Goal: Information Seeking & Learning: Learn about a topic

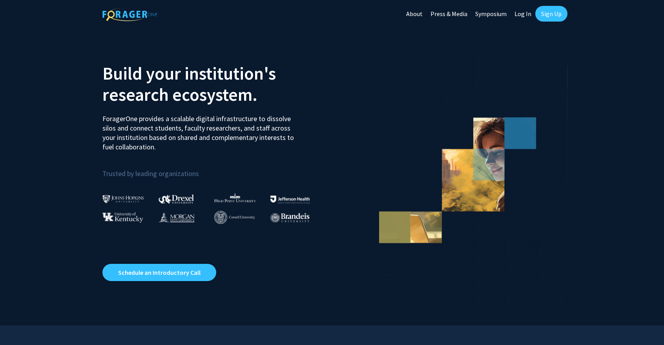
scroll to position [1, 0]
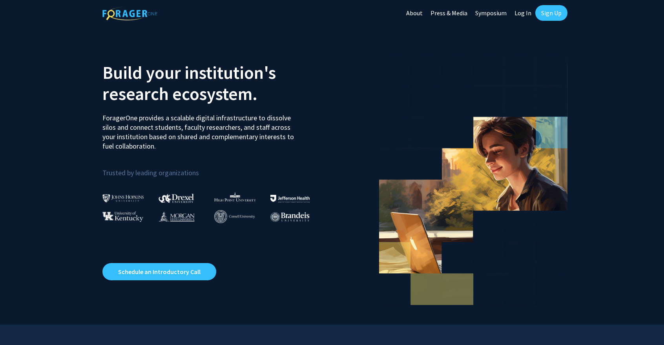
click at [552, 16] on link "Sign Up" at bounding box center [551, 13] width 32 height 16
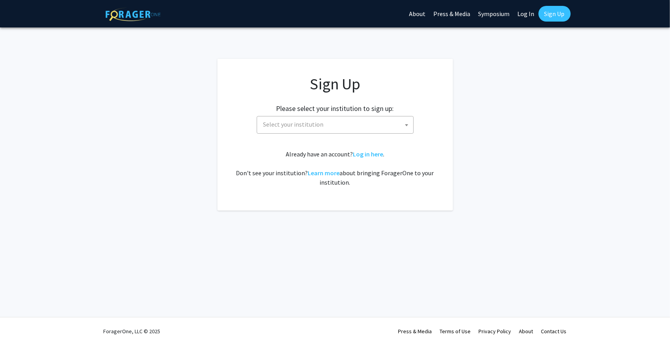
click at [314, 134] on div "Sign Up Please select your institution to sign up: [GEOGRAPHIC_DATA] [GEOGRAPHI…" at bounding box center [335, 131] width 204 height 113
click at [325, 117] on span "Select your institution" at bounding box center [336, 125] width 153 height 16
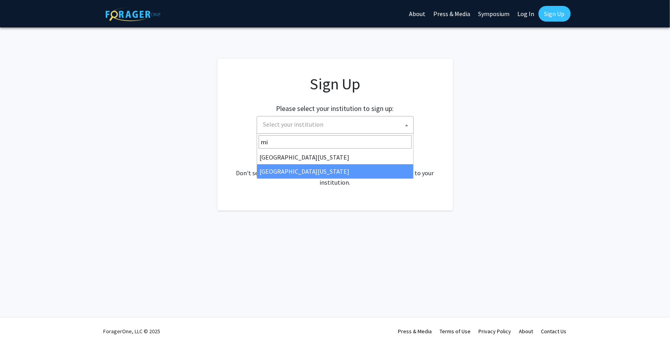
type input "mi"
select select "33"
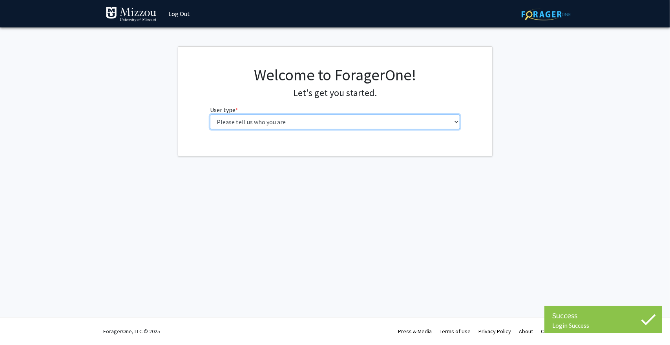
click at [348, 121] on select "Please tell us who you are Undergraduate Student Master's Student Doctoral Cand…" at bounding box center [335, 122] width 250 height 15
select select "1: undergrad"
click at [210, 115] on select "Please tell us who you are Undergraduate Student Master's Student Doctoral Cand…" at bounding box center [335, 122] width 250 height 15
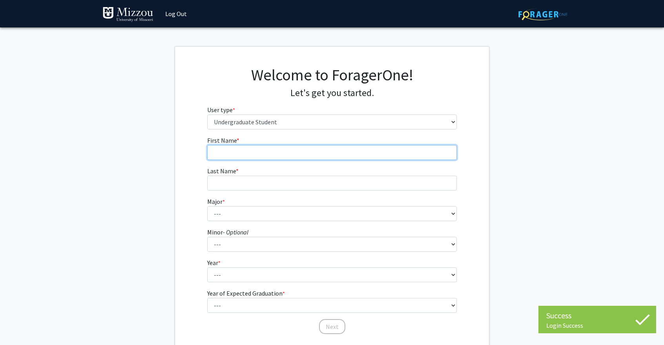
click at [334, 153] on input "First Name * required" at bounding box center [332, 152] width 250 height 15
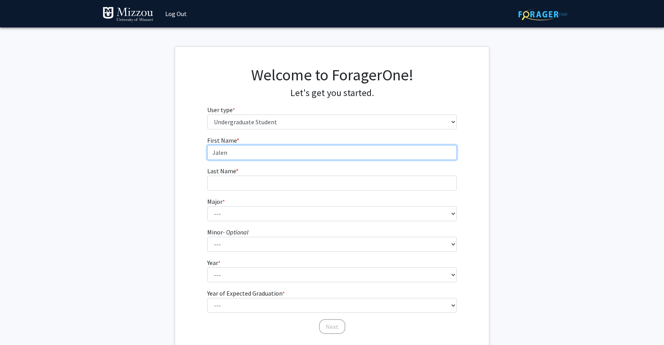
type input "Jalen"
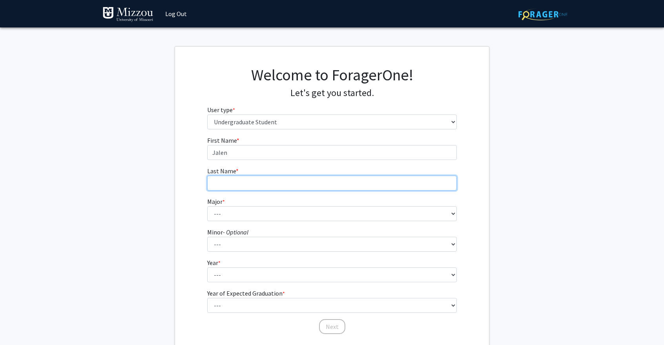
click at [303, 179] on input "Last Name * required" at bounding box center [332, 183] width 250 height 15
type input "[PERSON_NAME]"
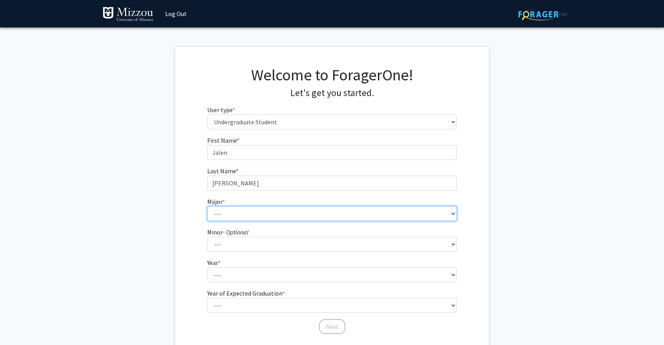
click at [284, 219] on select "--- Agribusiness Management Agricultural Education Agricultural Education: Comm…" at bounding box center [332, 213] width 250 height 15
select select "21: 2516"
click at [207, 206] on select "--- Agribusiness Management Agricultural Education Agricultural Education: Comm…" at bounding box center [332, 213] width 250 height 15
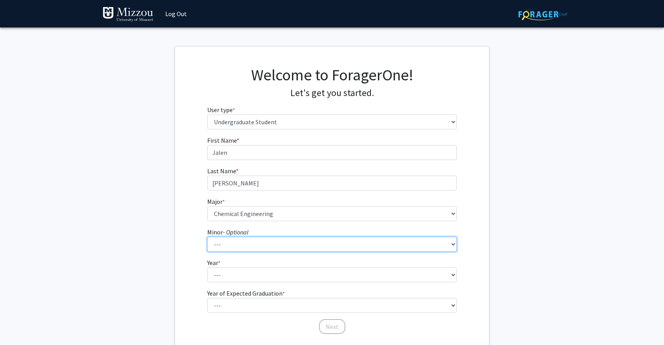
click at [268, 241] on select "--- Accountancy Aerospace Engineering Aerospace Studies Agribusiness Management…" at bounding box center [332, 244] width 250 height 15
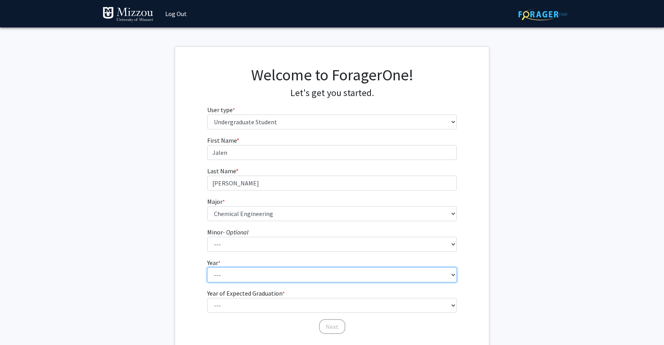
click at [265, 274] on select "--- First-year Sophomore Junior Senior Postbaccalaureate Certificate" at bounding box center [332, 275] width 250 height 15
select select "1: first-year"
click at [207, 268] on select "--- First-year Sophomore Junior Senior Postbaccalaureate Certificate" at bounding box center [332, 275] width 250 height 15
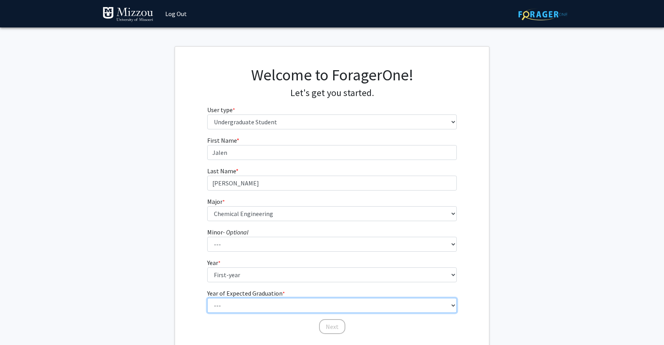
click at [246, 305] on select "--- 2025 2026 2027 2028 2029 2030 2031 2032 2033 2034" at bounding box center [332, 305] width 250 height 15
click at [207, 298] on select "--- 2025 2026 2027 2028 2029 2030 2031 2032 2033 2034" at bounding box center [332, 305] width 250 height 15
click at [243, 306] on select "--- 2025 2026 2027 2028 2029 2030 2031 2032 2033 2034" at bounding box center [332, 305] width 250 height 15
select select "5: 2029"
click at [207, 298] on select "--- 2025 2026 2027 2028 2029 2030 2031 2032 2033 2034" at bounding box center [332, 305] width 250 height 15
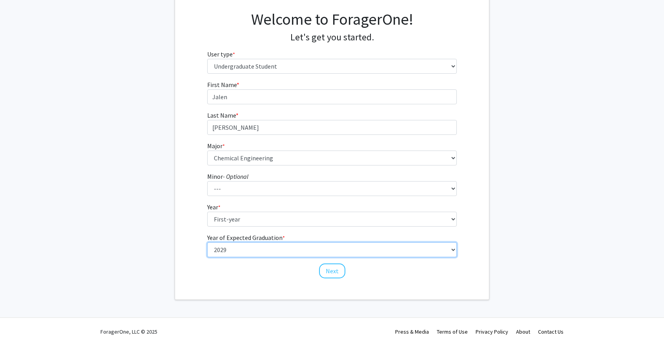
scroll to position [55, 0]
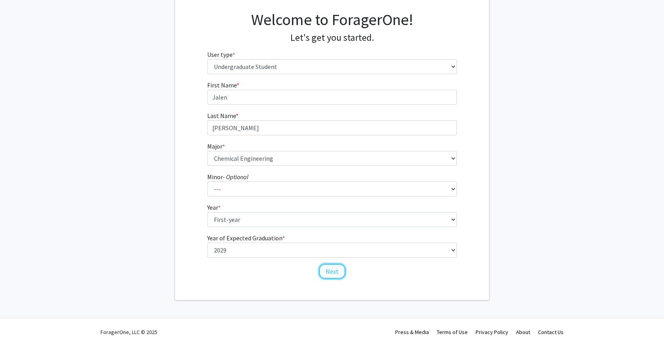
click at [333, 272] on button "Next" at bounding box center [332, 271] width 26 height 15
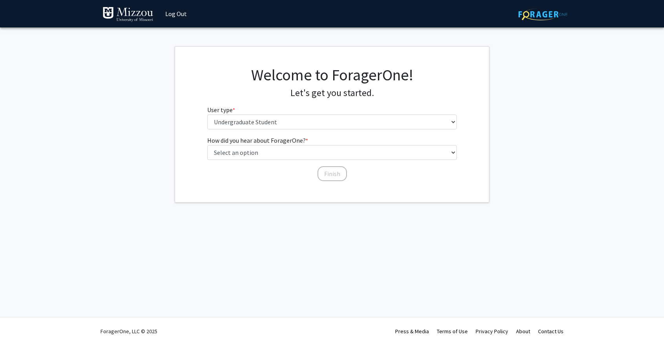
scroll to position [0, 0]
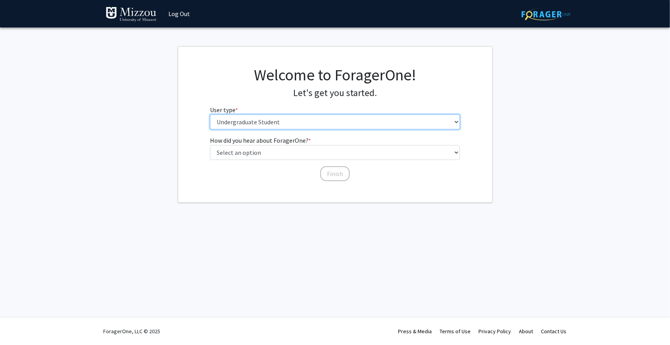
click at [325, 117] on select "Please tell us who you are Undergraduate Student Master's Student Doctoral Cand…" at bounding box center [335, 122] width 250 height 15
click at [210, 115] on select "Please tell us who you are Undergraduate Student Master's Student Doctoral Cand…" at bounding box center [335, 122] width 250 height 15
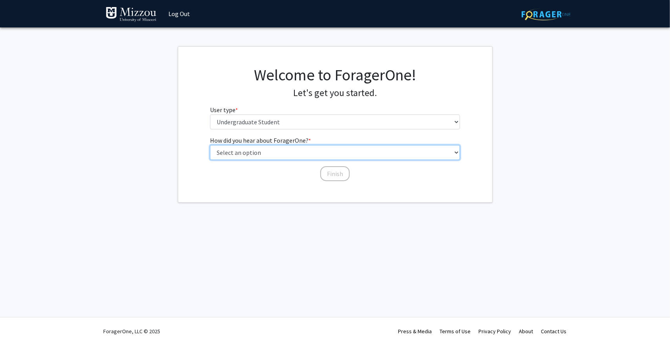
click at [355, 152] on select "Select an option Peer/student recommendation Faculty/staff recommendation Unive…" at bounding box center [335, 152] width 250 height 15
select select "3: university_website"
click at [210, 145] on select "Select an option Peer/student recommendation Faculty/staff recommendation Unive…" at bounding box center [335, 152] width 250 height 15
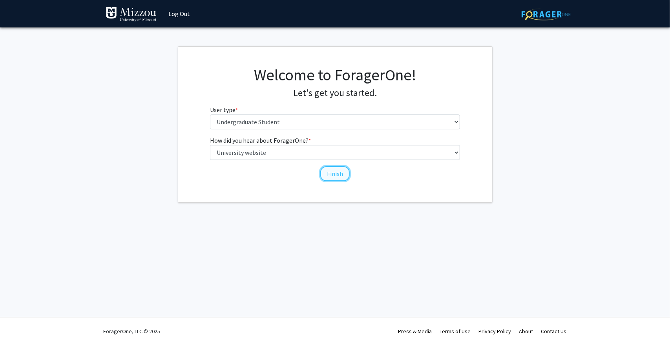
click at [324, 173] on button "Finish" at bounding box center [334, 173] width 29 height 15
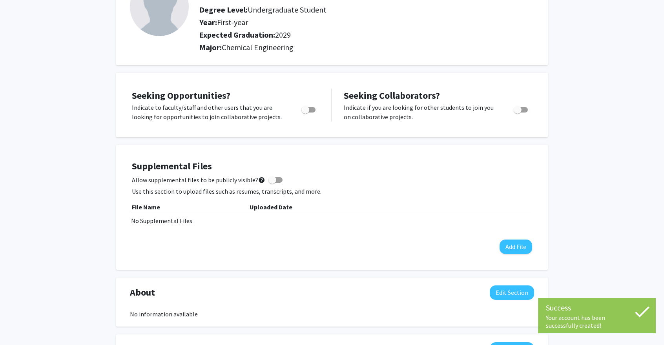
scroll to position [75, 0]
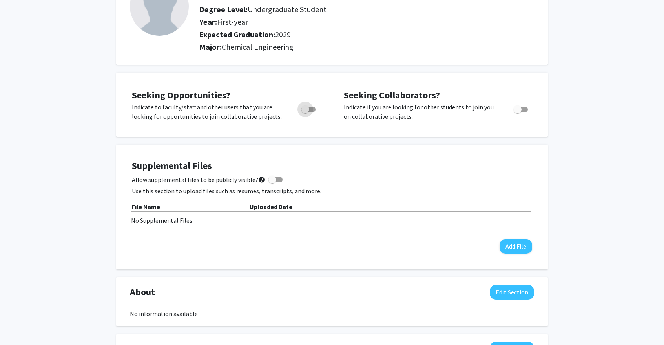
click at [310, 110] on span "Toggle" at bounding box center [308, 109] width 14 height 5
click at [305, 112] on input "Are you actively seeking opportunities?" at bounding box center [305, 112] width 0 height 0
checkbox input "true"
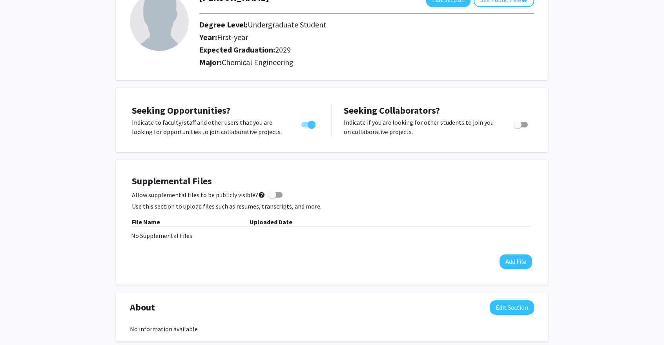
scroll to position [0, 0]
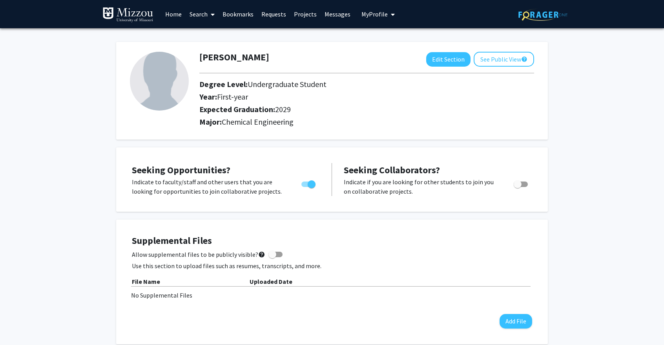
click at [203, 15] on link "Search" at bounding box center [202, 13] width 33 height 27
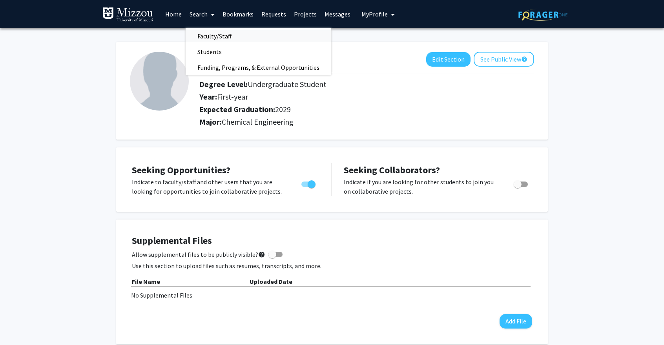
click at [212, 34] on span "Faculty/Staff" at bounding box center [215, 36] width 58 height 16
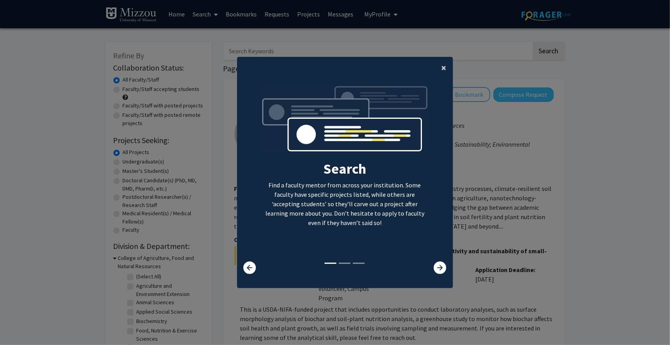
click at [443, 74] on button "×" at bounding box center [444, 68] width 18 height 22
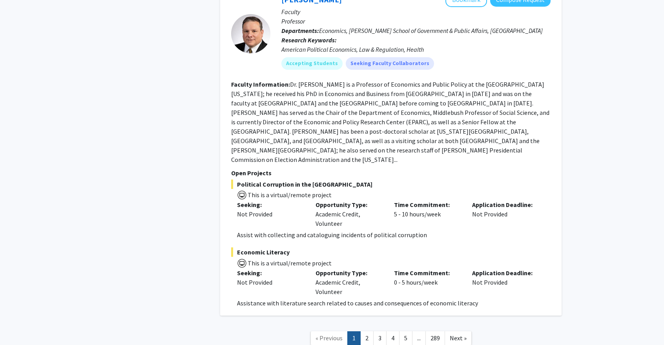
scroll to position [3508, 0]
click at [369, 331] on link "2" at bounding box center [366, 338] width 13 height 14
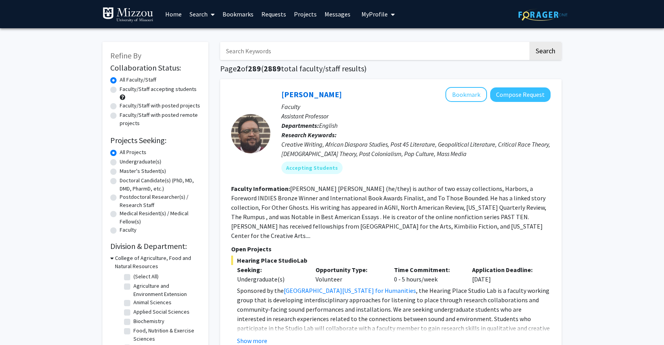
click at [120, 163] on label "Undergraduate(s)" at bounding box center [141, 162] width 42 height 8
click at [120, 163] on input "Undergraduate(s)" at bounding box center [122, 160] width 5 height 5
radio input "true"
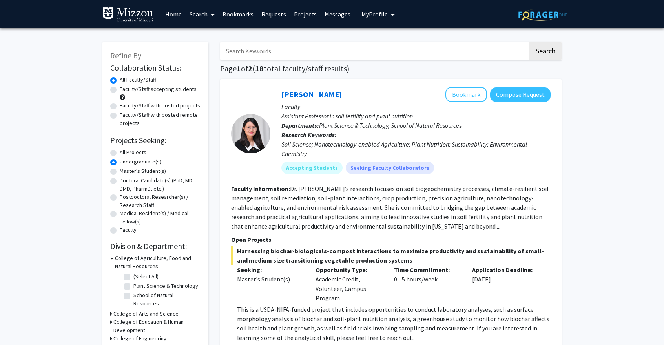
click at [120, 231] on label "Faculty" at bounding box center [128, 230] width 17 height 8
click at [120, 231] on input "Faculty" at bounding box center [122, 228] width 5 height 5
radio input "true"
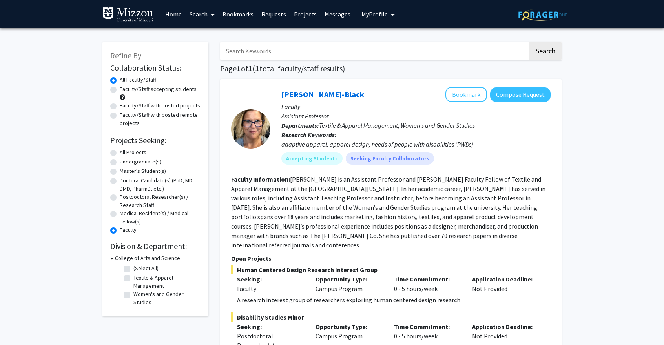
click at [120, 231] on label "Faculty" at bounding box center [128, 230] width 17 height 8
click at [120, 231] on input "Faculty" at bounding box center [122, 228] width 5 height 5
click at [114, 194] on div "Postdoctoral Researcher(s) / Research Staff" at bounding box center [155, 201] width 90 height 16
click at [120, 195] on label "Postdoctoral Researcher(s) / Research Staff" at bounding box center [160, 201] width 81 height 16
click at [120, 195] on input "Postdoctoral Researcher(s) / Research Staff" at bounding box center [122, 195] width 5 height 5
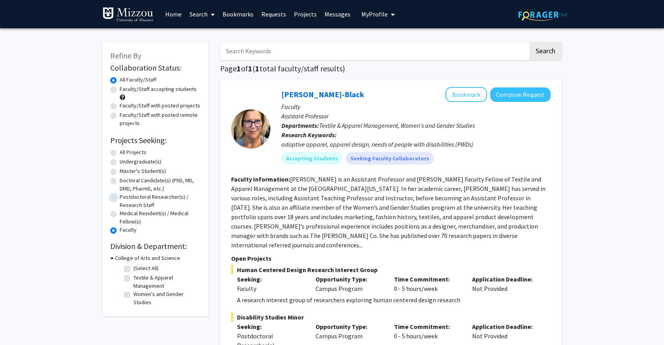
radio input "true"
click at [115, 177] on div "Doctoral Candidate(s) (PhD, MD, DMD, PharmD, etc.)" at bounding box center [155, 185] width 90 height 16
click at [120, 171] on label "Master's Student(s)" at bounding box center [143, 171] width 46 height 8
click at [120, 171] on input "Master's Student(s)" at bounding box center [122, 169] width 5 height 5
radio input "true"
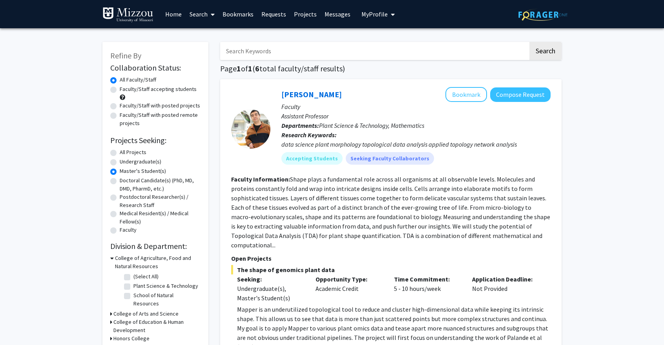
click at [120, 152] on label "All Projects" at bounding box center [133, 152] width 27 height 8
click at [120, 152] on input "All Projects" at bounding box center [122, 150] width 5 height 5
radio input "true"
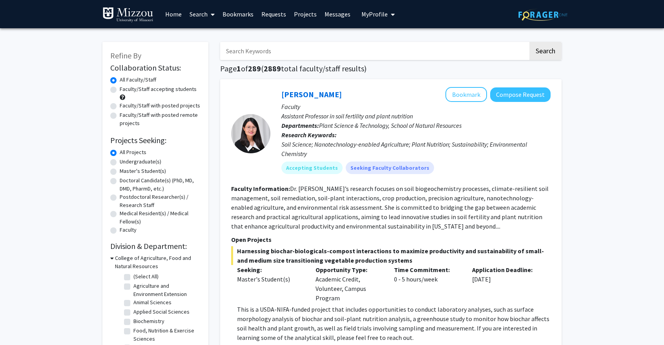
click at [120, 197] on label "Postdoctoral Researcher(s) / Research Staff" at bounding box center [160, 201] width 81 height 16
click at [120, 197] on input "Postdoctoral Researcher(s) / Research Staff" at bounding box center [122, 195] width 5 height 5
radio input "true"
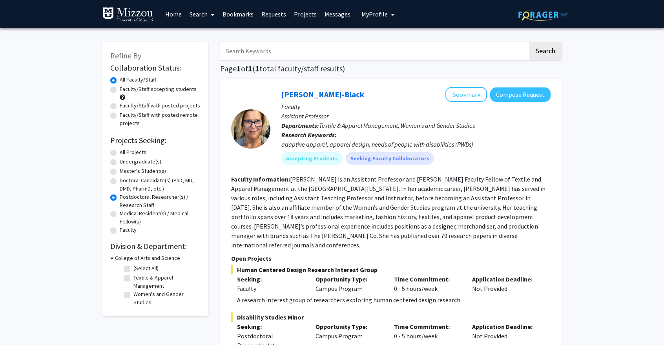
click at [120, 215] on label "Medical Resident(s) / Medical Fellow(s)" at bounding box center [160, 218] width 81 height 16
click at [120, 215] on input "Medical Resident(s) / Medical Fellow(s)" at bounding box center [122, 212] width 5 height 5
radio input "true"
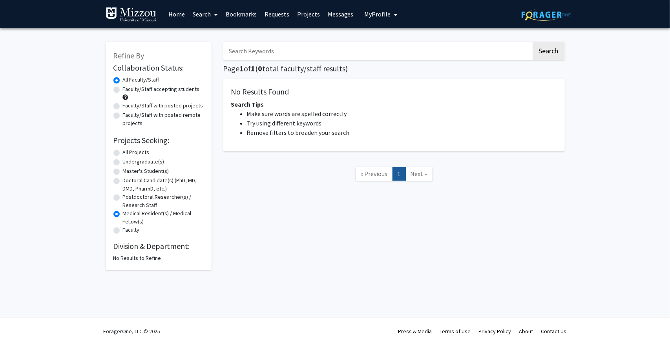
click at [123, 172] on label "Master's Student(s)" at bounding box center [146, 171] width 46 height 8
click at [123, 172] on input "Master's Student(s)" at bounding box center [125, 169] width 5 height 5
radio input "true"
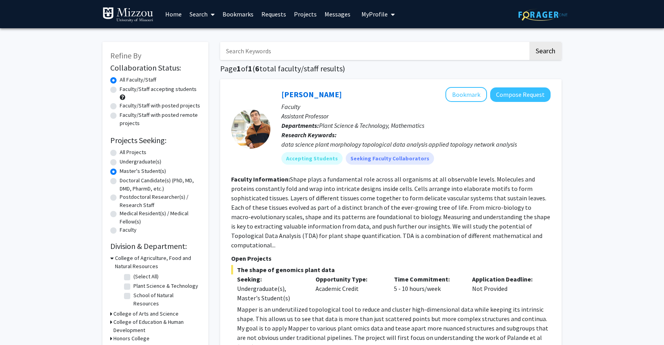
click at [117, 155] on div "All Projects" at bounding box center [155, 152] width 90 height 9
click at [120, 161] on label "Undergraduate(s)" at bounding box center [141, 162] width 42 height 8
click at [120, 161] on input "Undergraduate(s)" at bounding box center [122, 160] width 5 height 5
radio input "true"
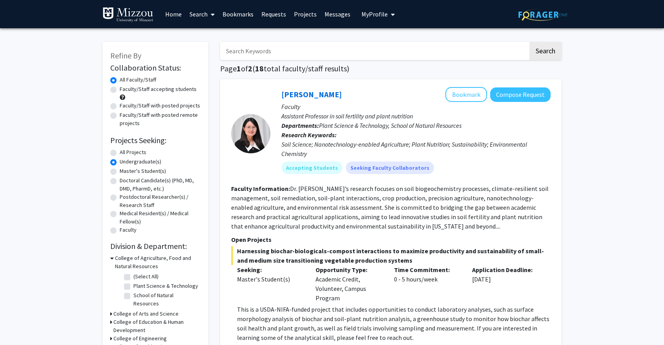
click at [113, 149] on div "All Projects" at bounding box center [155, 152] width 90 height 9
click at [120, 152] on label "All Projects" at bounding box center [133, 152] width 27 height 8
click at [120, 152] on input "All Projects" at bounding box center [122, 150] width 5 height 5
radio input "true"
click at [120, 90] on label "Faculty/Staff accepting students" at bounding box center [158, 89] width 77 height 8
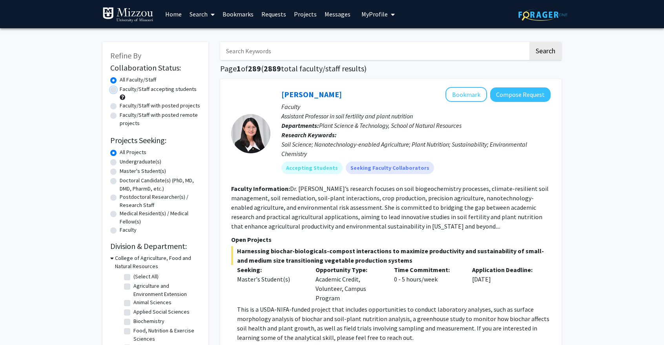
click at [120, 90] on input "Faculty/Staff accepting students" at bounding box center [122, 87] width 5 height 5
radio input "true"
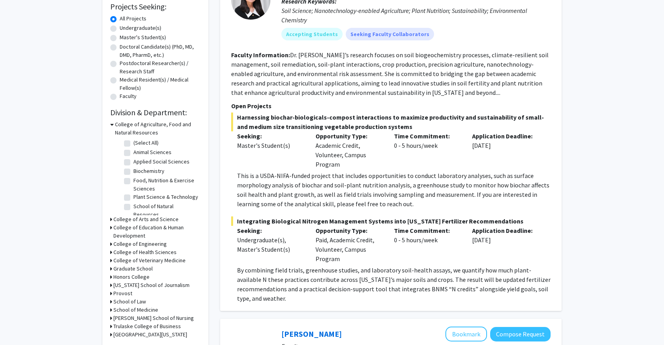
scroll to position [134, 0]
click at [133, 197] on label "Plant Science & Technology" at bounding box center [165, 197] width 65 height 8
click at [133, 197] on input "Plant Science & Technology" at bounding box center [135, 195] width 5 height 5
checkbox input "true"
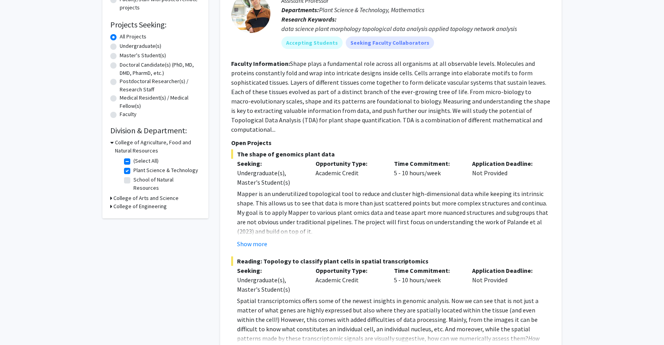
scroll to position [116, 0]
click at [117, 202] on h3 "College of Engineering" at bounding box center [139, 206] width 53 height 8
click at [131, 212] on fg-checkbox "Chemical and Biomedical Engineering Chemical and Biomedical Engineering" at bounding box center [161, 220] width 75 height 16
click at [133, 212] on label "Chemical and Biomedical Engineering" at bounding box center [165, 220] width 65 height 16
click at [133, 212] on input "Chemical and Biomedical Engineering" at bounding box center [135, 214] width 5 height 5
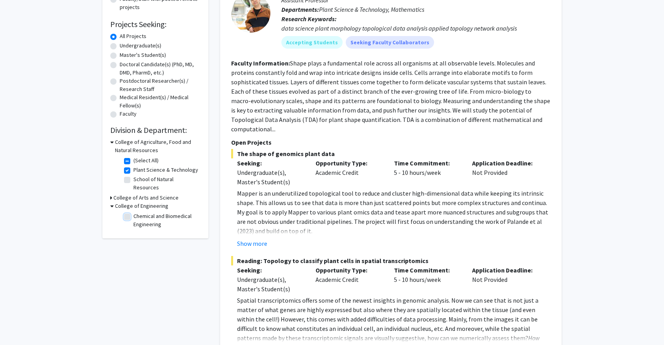
checkbox input "true"
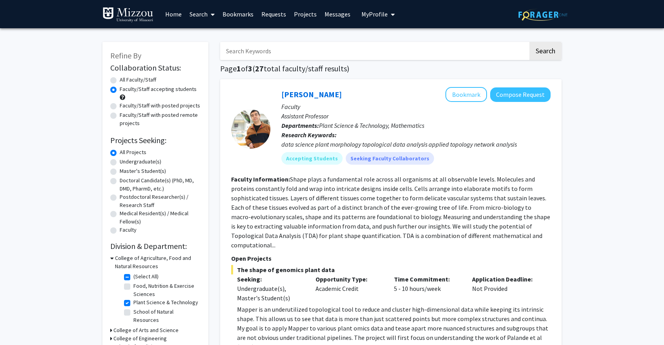
click at [133, 303] on label "Plant Science & Technology" at bounding box center [165, 303] width 65 height 8
click at [133, 303] on input "Plant Science & Technology" at bounding box center [135, 301] width 5 height 5
checkbox input "false"
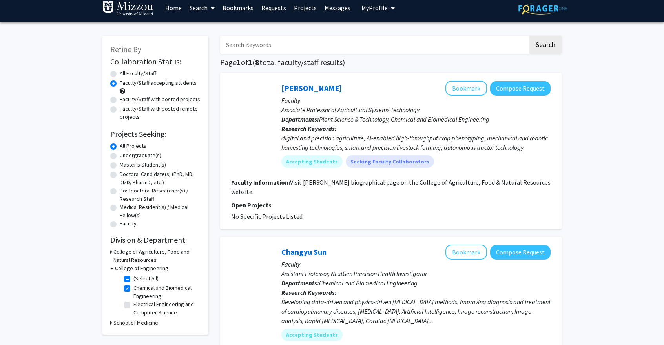
scroll to position [7, 0]
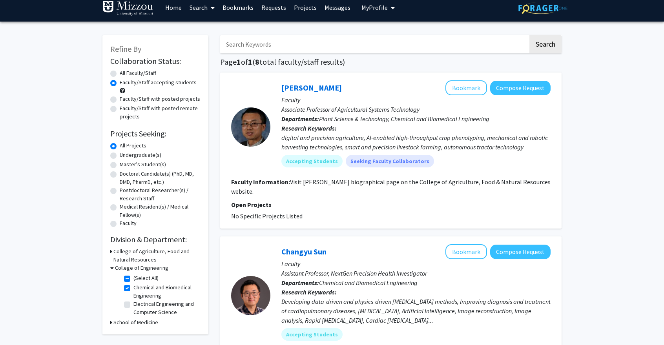
click at [133, 289] on label "Chemical and Biomedical Engineering" at bounding box center [165, 292] width 65 height 16
click at [133, 289] on input "Chemical and Biomedical Engineering" at bounding box center [135, 286] width 5 height 5
checkbox input "false"
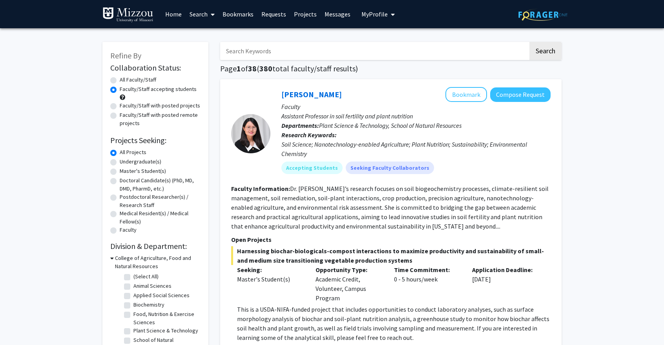
click at [115, 261] on h3 "College of Agriculture, Food and Natural Resources" at bounding box center [158, 262] width 86 height 16
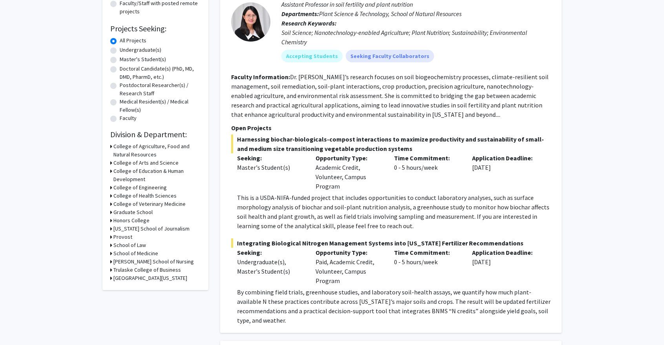
scroll to position [111, 0]
click at [111, 188] on icon at bounding box center [111, 188] width 2 height 8
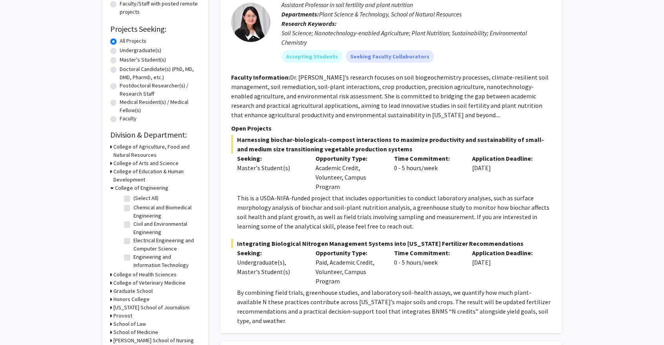
click at [115, 189] on h3 "College of Engineering" at bounding box center [141, 188] width 53 height 8
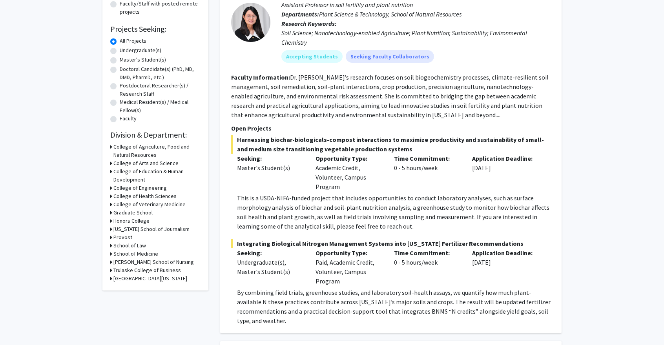
click at [111, 222] on icon at bounding box center [111, 221] width 2 height 8
click at [111, 222] on icon at bounding box center [112, 221] width 4 height 8
click at [112, 164] on div "College of Arts and Science" at bounding box center [155, 163] width 90 height 8
click at [111, 163] on icon at bounding box center [111, 163] width 2 height 8
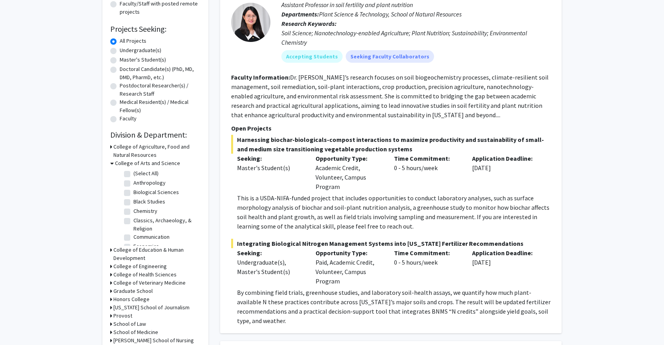
click at [133, 210] on label "Chemistry" at bounding box center [145, 211] width 24 height 8
click at [133, 210] on input "Chemistry" at bounding box center [135, 209] width 5 height 5
checkbox input "true"
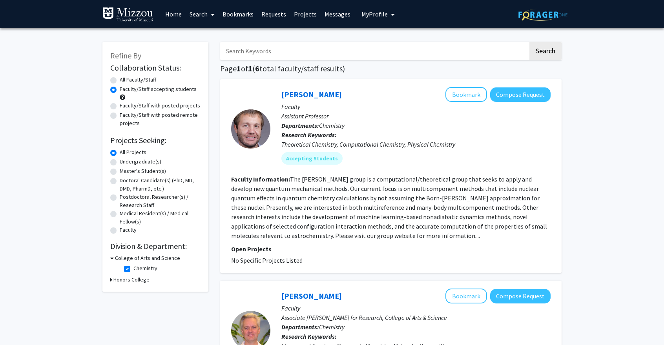
click at [120, 81] on label "All Faculty/Staff" at bounding box center [138, 80] width 37 height 8
click at [120, 81] on input "All Faculty/Staff" at bounding box center [122, 78] width 5 height 5
radio input "true"
click at [120, 92] on label "Faculty/Staff accepting students" at bounding box center [158, 89] width 77 height 8
click at [120, 90] on input "Faculty/Staff accepting students" at bounding box center [122, 87] width 5 height 5
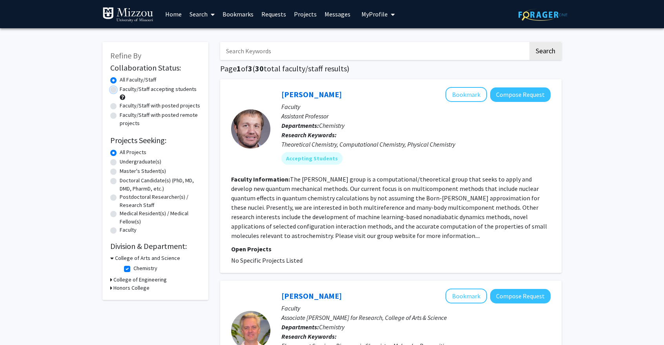
radio input "true"
click at [133, 269] on label "Chemistry" at bounding box center [145, 269] width 24 height 8
click at [133, 269] on input "Chemistry" at bounding box center [135, 267] width 5 height 5
checkbox input "false"
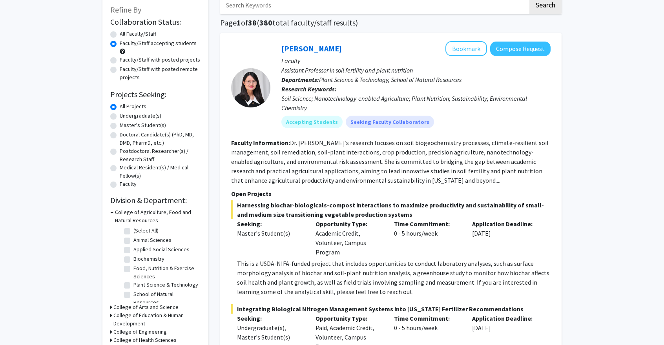
scroll to position [46, 0]
click at [113, 212] on div "College of Agriculture, Food and Natural Resources" at bounding box center [155, 216] width 90 height 16
click at [112, 212] on icon at bounding box center [112, 212] width 4 height 8
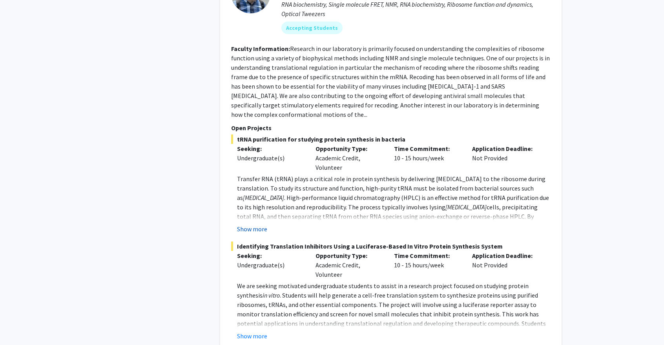
scroll to position [1842, 0]
click at [264, 225] on button "Show more" at bounding box center [252, 229] width 30 height 9
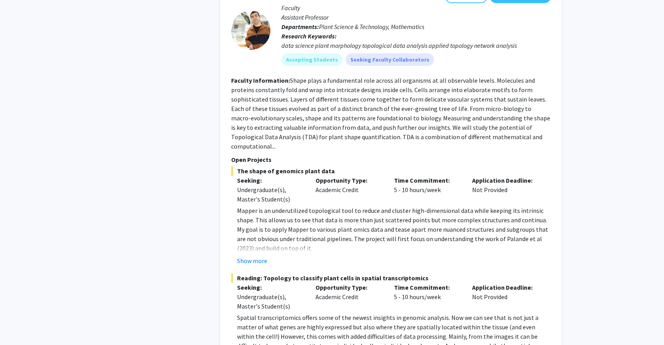
scroll to position [2513, 0]
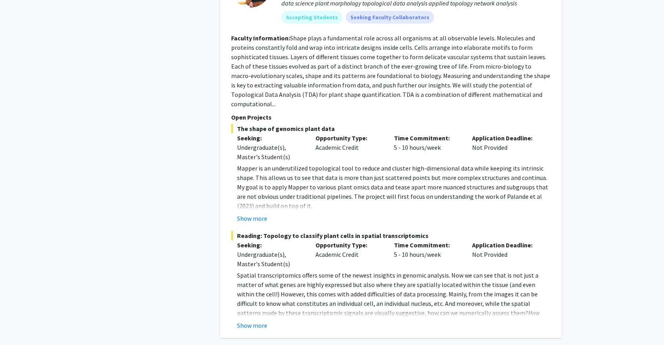
click at [253, 294] on div "Erik Amézquita Bookmark Compose Request Faculty Assistant Professor Departments…" at bounding box center [390, 138] width 341 height 400
click at [258, 321] on button "Show more" at bounding box center [252, 325] width 30 height 9
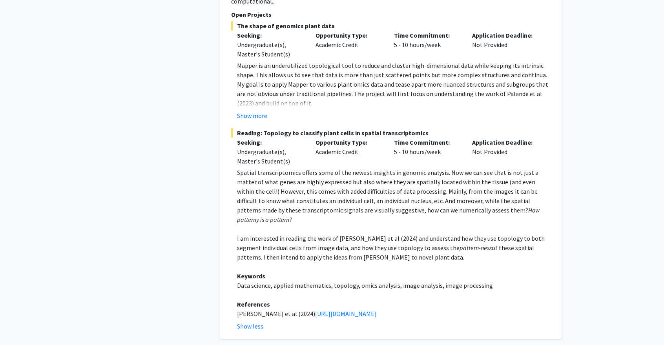
scroll to position [2616, 0]
click at [248, 111] on button "Show more" at bounding box center [252, 115] width 30 height 9
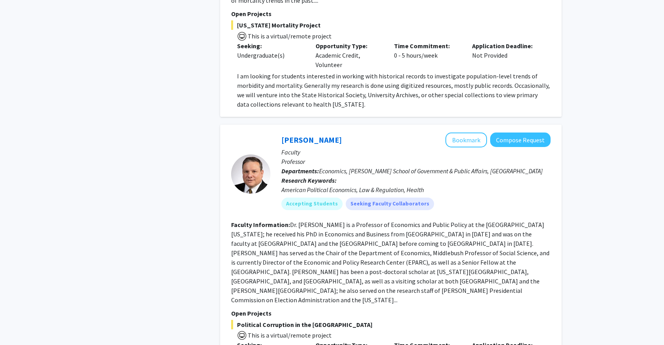
scroll to position [3697, 0]
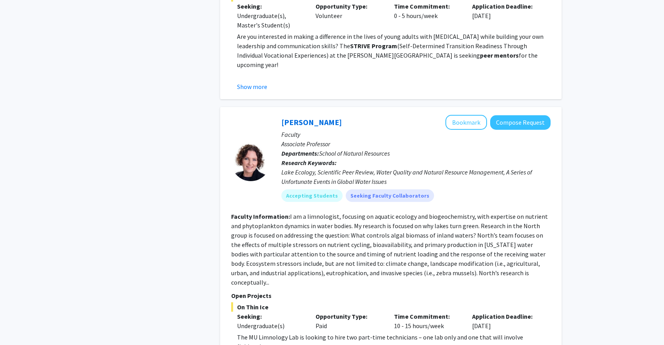
scroll to position [2447, 0]
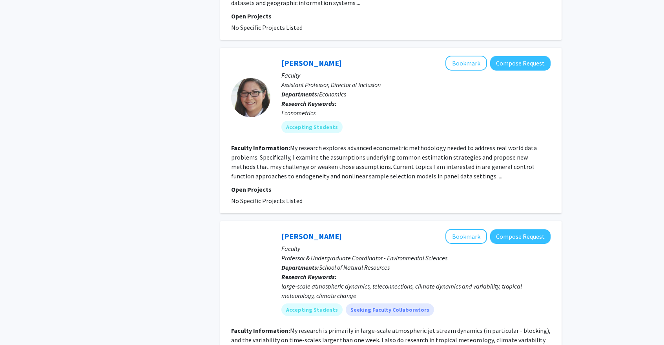
scroll to position [1150, 0]
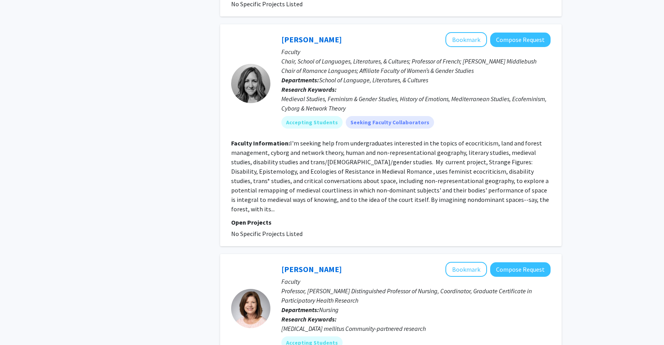
scroll to position [1632, 0]
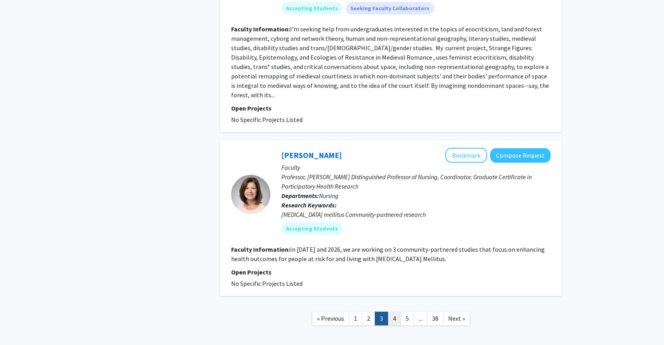
click at [390, 312] on link "4" at bounding box center [394, 319] width 13 height 14
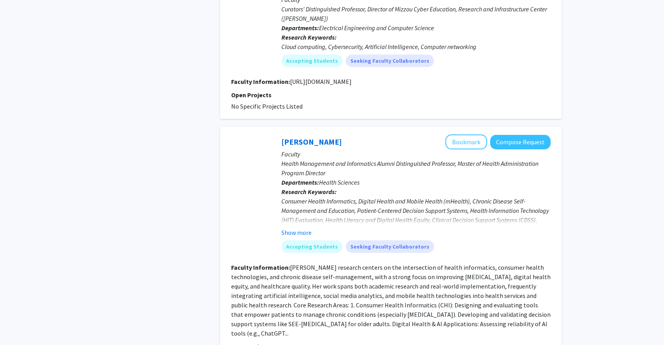
scroll to position [1749, 0]
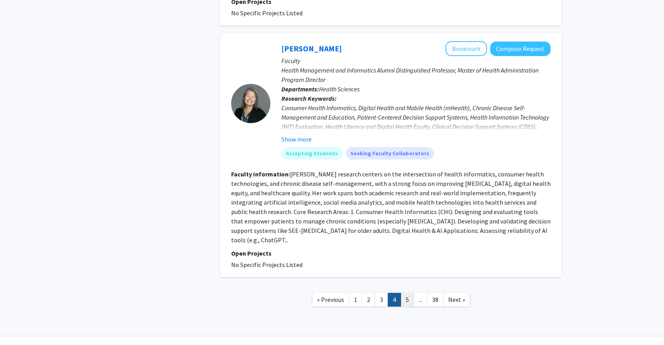
click at [408, 293] on link "5" at bounding box center [407, 300] width 13 height 14
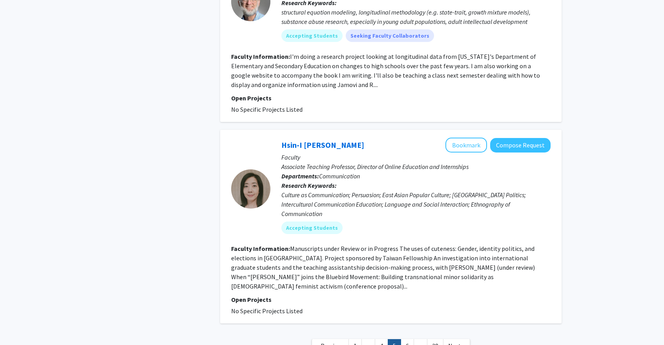
scroll to position [1680, 0]
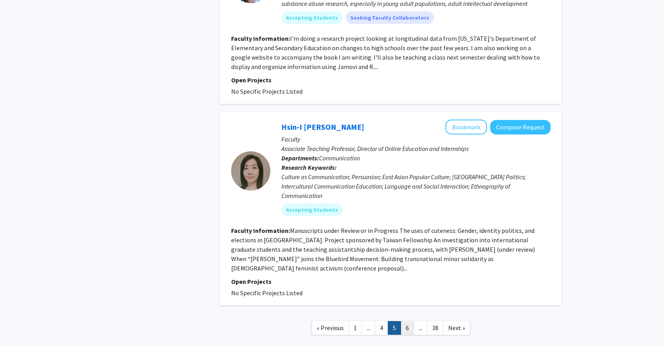
click at [410, 321] on link "6" at bounding box center [407, 328] width 13 height 14
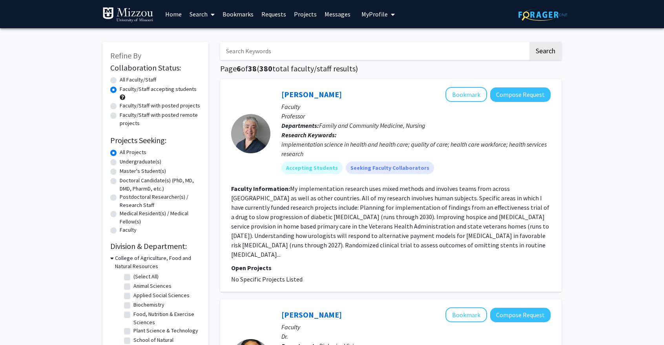
click at [120, 106] on label "Faculty/Staff with posted projects" at bounding box center [160, 106] width 80 height 8
click at [120, 106] on input "Faculty/Staff with posted projects" at bounding box center [122, 104] width 5 height 5
radio input "true"
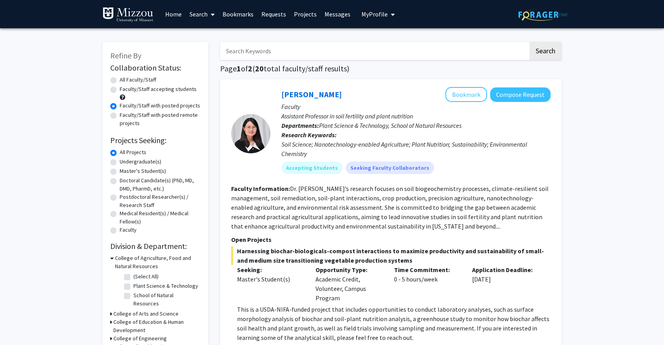
click at [115, 86] on div "Faculty/Staff accepting students" at bounding box center [155, 93] width 90 height 16
click at [120, 91] on label "Faculty/Staff accepting students" at bounding box center [158, 89] width 77 height 8
click at [120, 90] on input "Faculty/Staff accepting students" at bounding box center [122, 87] width 5 height 5
radio input "true"
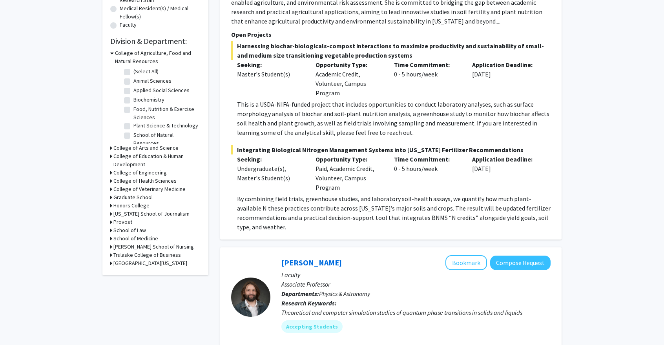
scroll to position [217, 0]
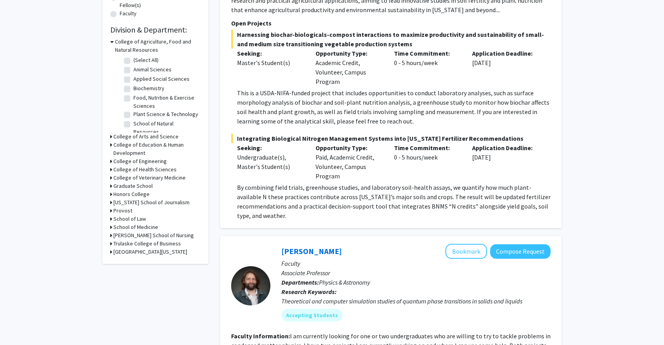
click at [108, 159] on div "Refine By Collaboration Status: Collaboration Status All Faculty/Staff Collabor…" at bounding box center [155, 44] width 106 height 439
click at [110, 158] on div "Refine By Collaboration Status: Collaboration Status All Faculty/Staff Collabor…" at bounding box center [155, 44] width 106 height 439
click at [113, 161] on h3 "College of Engineering" at bounding box center [139, 161] width 53 height 8
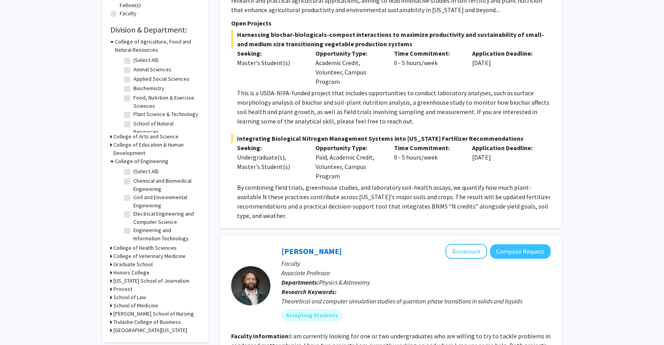
click at [133, 179] on label "Chemical and Biomedical Engineering" at bounding box center [165, 185] width 65 height 16
click at [133, 179] on input "Chemical and Biomedical Engineering" at bounding box center [135, 179] width 5 height 5
checkbox input "true"
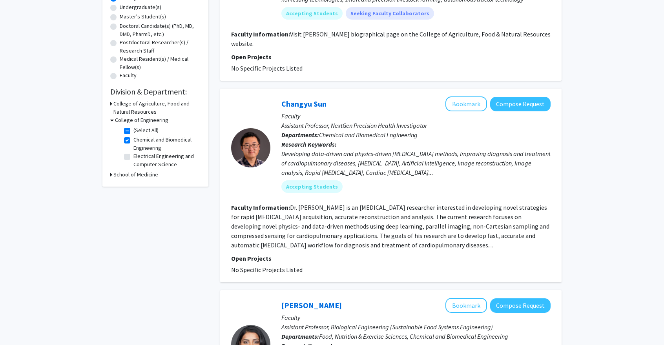
scroll to position [164, 0]
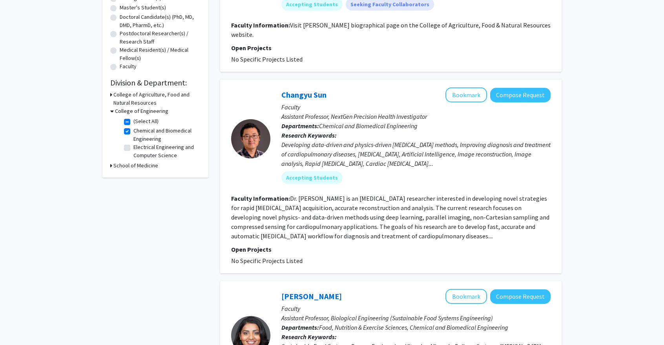
click at [302, 237] on fg-read-more "Dr. Sun is an MRI researcher interested in developing novel strategies for rapi…" at bounding box center [390, 218] width 318 height 46
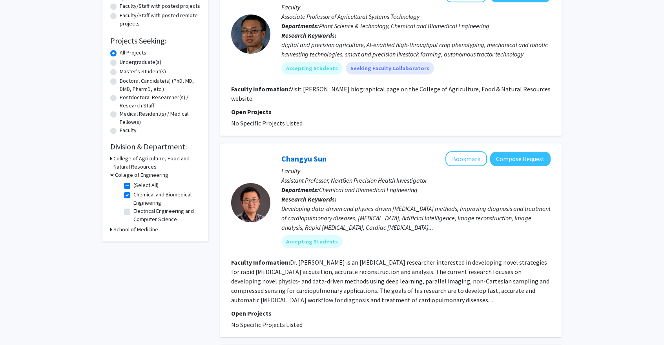
scroll to position [0, 0]
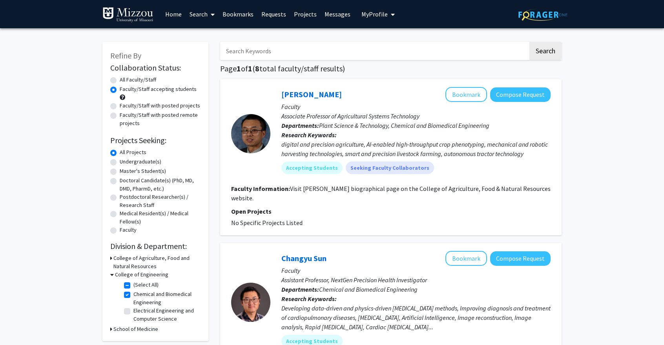
click at [133, 294] on label "Chemical and Biomedical Engineering" at bounding box center [165, 298] width 65 height 16
click at [133, 294] on input "Chemical and Biomedical Engineering" at bounding box center [135, 292] width 5 height 5
checkbox input "false"
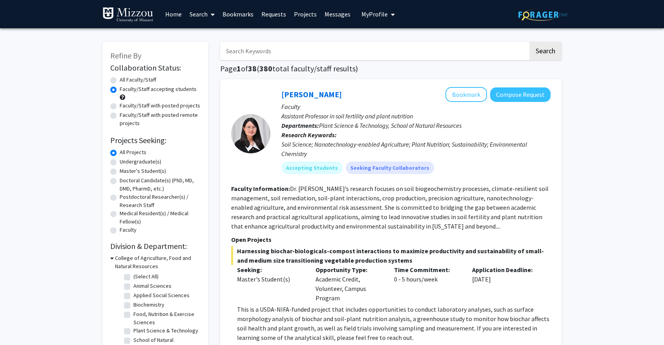
scroll to position [77, 0]
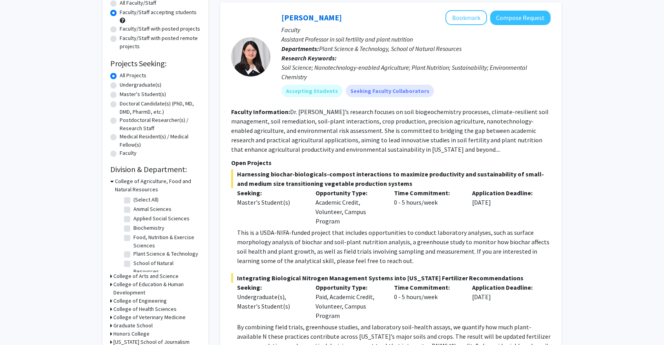
click at [133, 230] on label "Biochemistry" at bounding box center [148, 228] width 31 height 8
click at [133, 229] on input "Biochemistry" at bounding box center [135, 226] width 5 height 5
checkbox input "true"
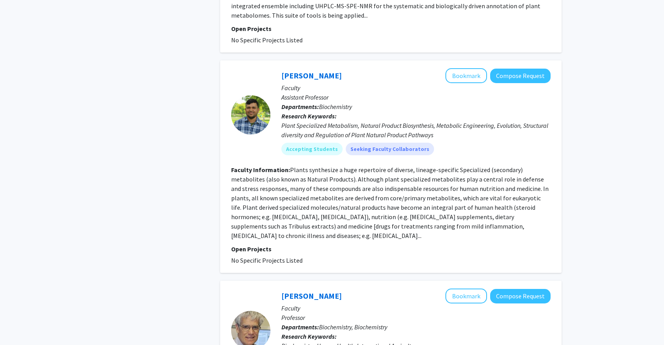
scroll to position [609, 0]
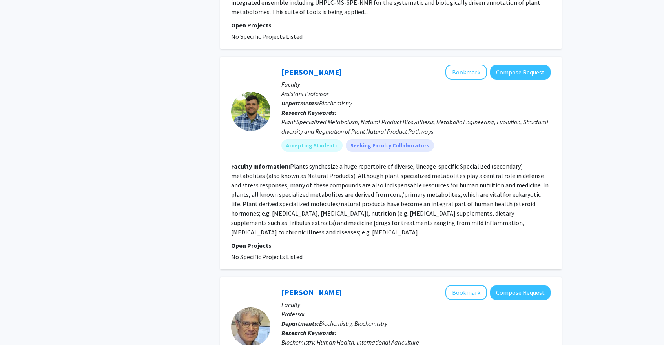
click at [539, 224] on fg-read-more "Plants synthesize a huge repertoire of diverse, lineage-specific Specialized (s…" at bounding box center [390, 200] width 318 height 74
click at [290, 73] on link "Prashant Sonawane" at bounding box center [311, 72] width 60 height 10
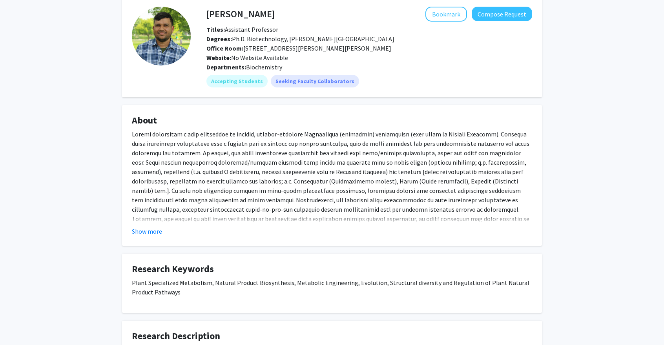
scroll to position [38, 0]
click at [156, 230] on button "Show more" at bounding box center [147, 230] width 30 height 9
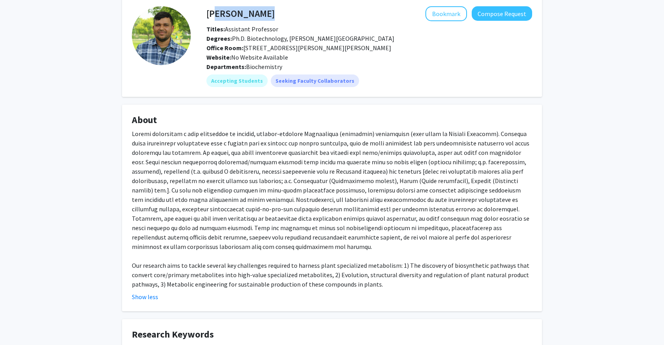
drag, startPoint x: 205, startPoint y: 15, endPoint x: 212, endPoint y: 11, distance: 7.4
click at [212, 11] on div "Prashant Sonawane Bookmark Compose Request" at bounding box center [370, 13] width 338 height 15
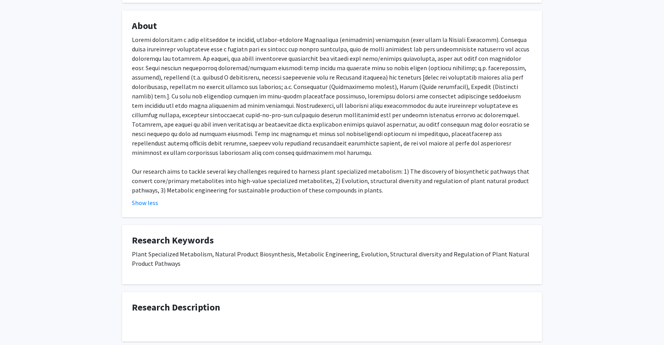
scroll to position [166, 0]
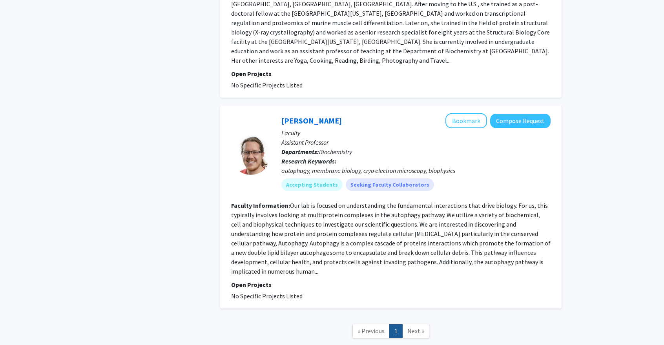
scroll to position [1342, 0]
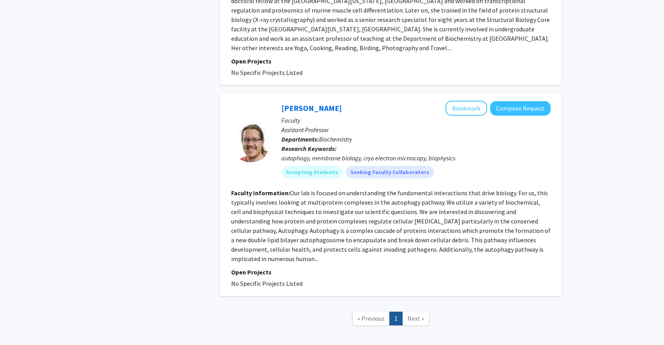
click at [413, 315] on span "Next »" at bounding box center [415, 319] width 17 height 8
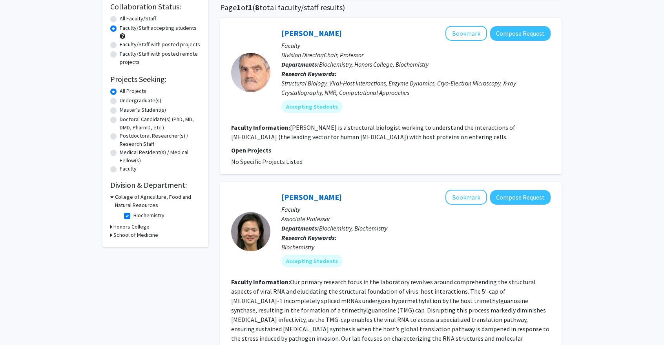
scroll to position [0, 0]
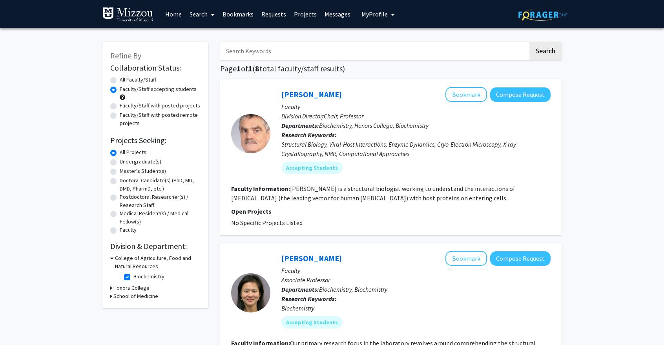
click at [133, 275] on label "Biochemistry" at bounding box center [148, 277] width 31 height 8
click at [133, 275] on input "Biochemistry" at bounding box center [135, 275] width 5 height 5
checkbox input "false"
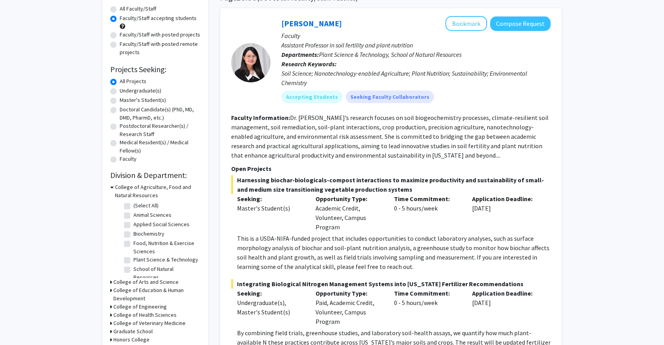
scroll to position [75, 0]
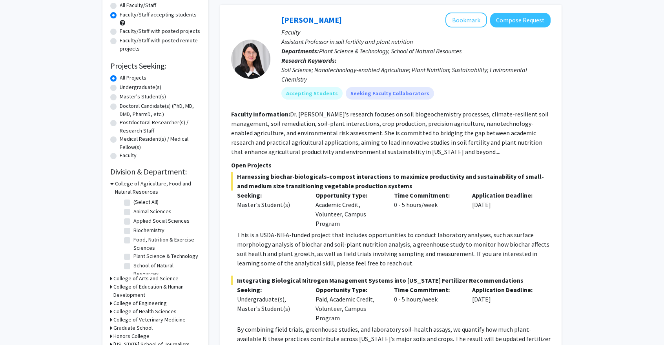
click at [133, 258] on label "Plant Science & Technology" at bounding box center [165, 256] width 65 height 8
click at [133, 257] on input "Plant Science & Technology" at bounding box center [135, 254] width 5 height 5
checkbox input "true"
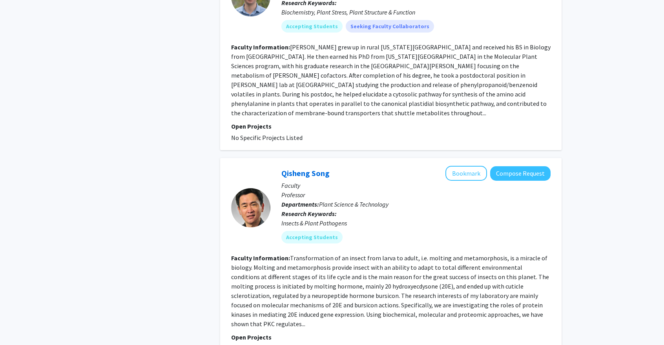
scroll to position [2182, 0]
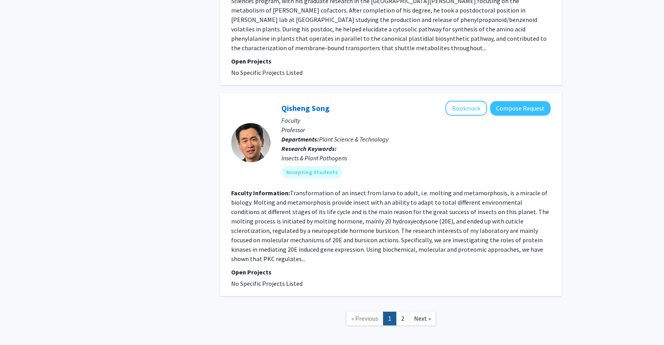
click at [395, 312] on link "1" at bounding box center [389, 319] width 13 height 14
click at [401, 312] on link "2" at bounding box center [402, 319] width 13 height 14
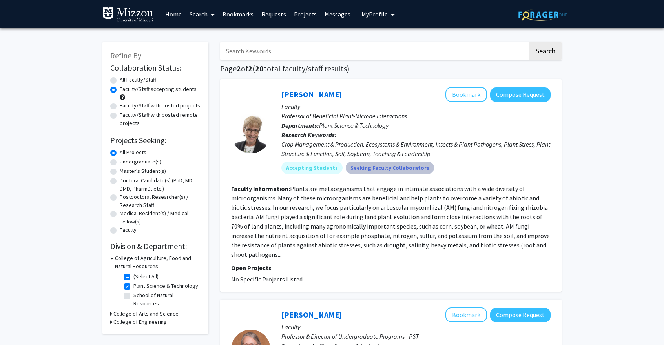
click at [346, 165] on mat-chip "Seeking Faculty Collaborators" at bounding box center [390, 168] width 88 height 13
click at [361, 233] on fg-read-more "Plants are metaorganisms that engage in intimate associations with a wide diver…" at bounding box center [390, 222] width 319 height 74
click at [315, 97] on link "Heike Buecking" at bounding box center [311, 94] width 60 height 10
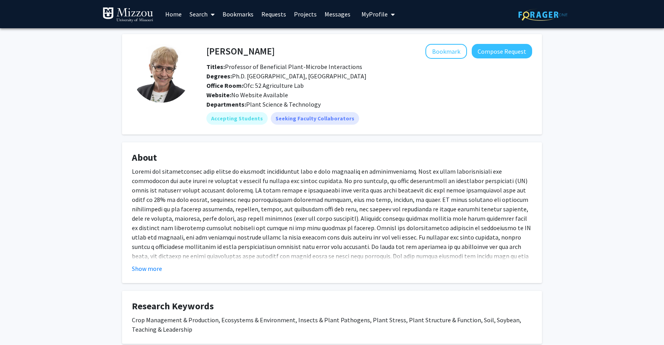
scroll to position [47, 0]
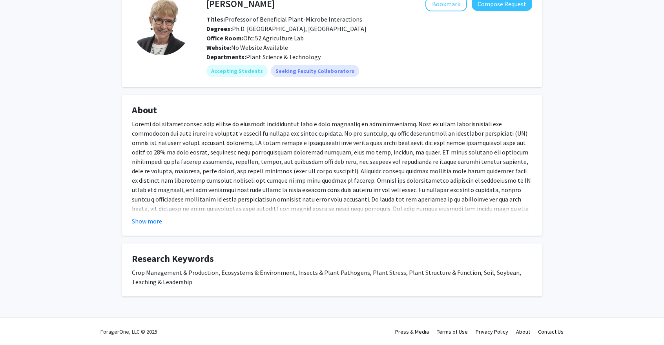
click at [155, 230] on fg-card "About Show more" at bounding box center [332, 165] width 420 height 141
click at [156, 225] on button "Show more" at bounding box center [147, 221] width 30 height 9
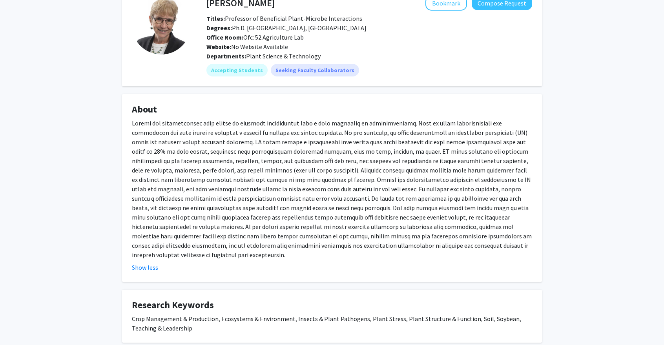
scroll to position [49, 0]
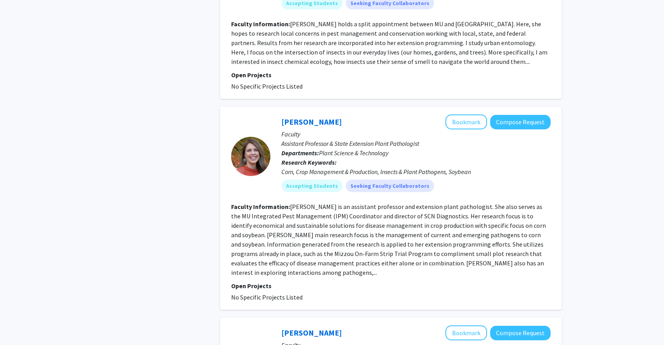
scroll to position [916, 0]
click at [318, 117] on link "Mandy Bish" at bounding box center [311, 122] width 60 height 10
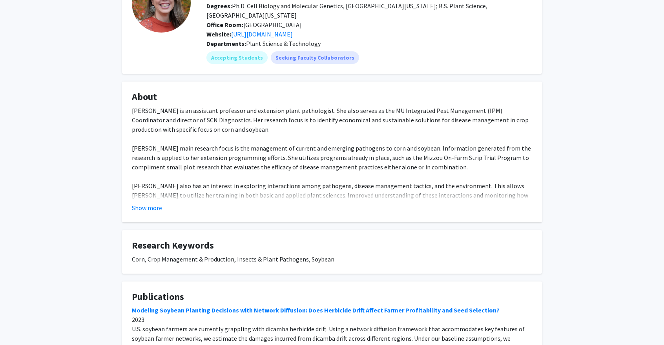
scroll to position [71, 0]
click at [134, 206] on button "Show more" at bounding box center [147, 207] width 30 height 9
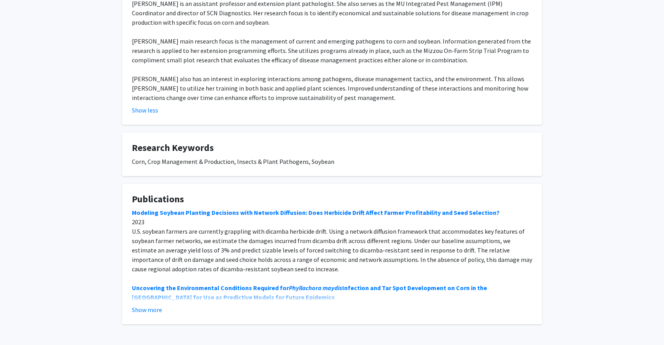
scroll to position [180, 0]
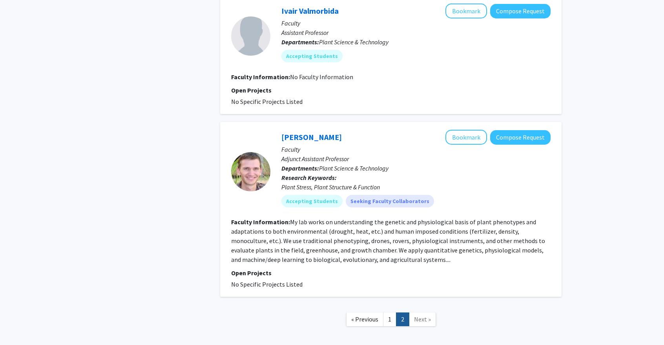
scroll to position [1585, 0]
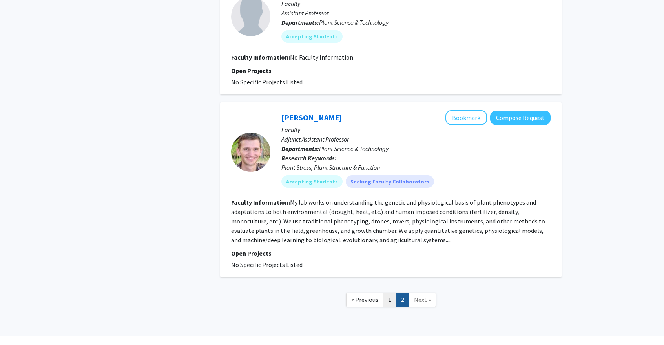
click at [387, 293] on link "1" at bounding box center [389, 300] width 13 height 14
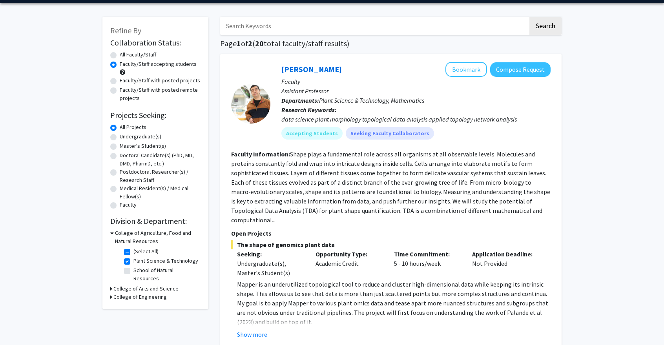
scroll to position [26, 0]
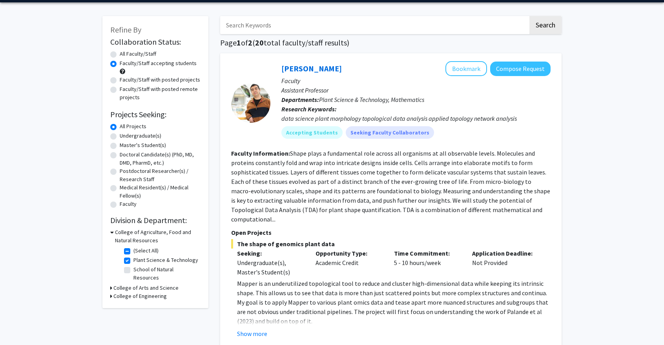
click at [133, 263] on label "Plant Science & Technology" at bounding box center [165, 260] width 65 height 8
click at [133, 261] on input "Plant Science & Technology" at bounding box center [135, 258] width 5 height 5
checkbox input "false"
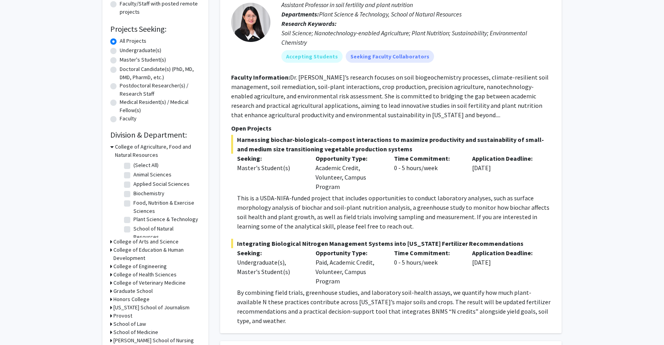
scroll to position [151, 0]
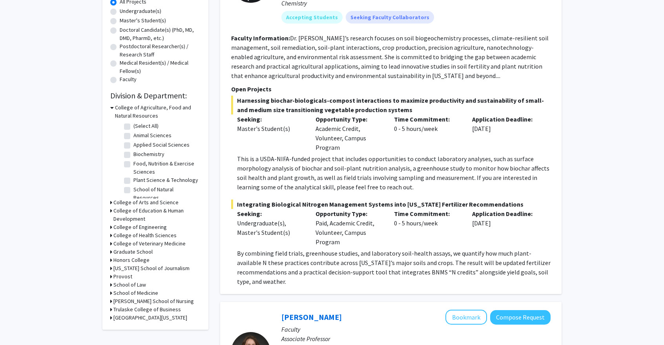
click at [109, 200] on div "Refine By Collaboration Status: Collaboration Status All Faculty/Staff Collabor…" at bounding box center [155, 110] width 106 height 439
click at [112, 202] on div "College of Arts and Science" at bounding box center [155, 203] width 90 height 8
click at [109, 201] on div "Refine By Collaboration Status: Collaboration Status All Faculty/Staff Collabor…" at bounding box center [155, 110] width 106 height 439
click at [109, 199] on div "Refine By Collaboration Status: Collaboration Status All Faculty/Staff Collabor…" at bounding box center [155, 110] width 106 height 439
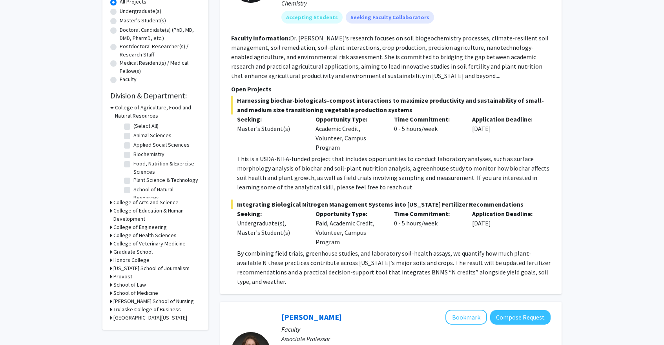
click at [111, 199] on icon at bounding box center [111, 203] width 2 height 8
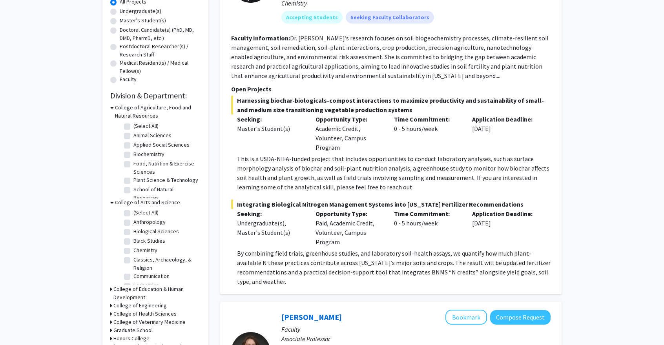
click at [133, 248] on label "Chemistry" at bounding box center [145, 251] width 24 height 8
click at [133, 248] on input "Chemistry" at bounding box center [135, 249] width 5 height 5
checkbox input "true"
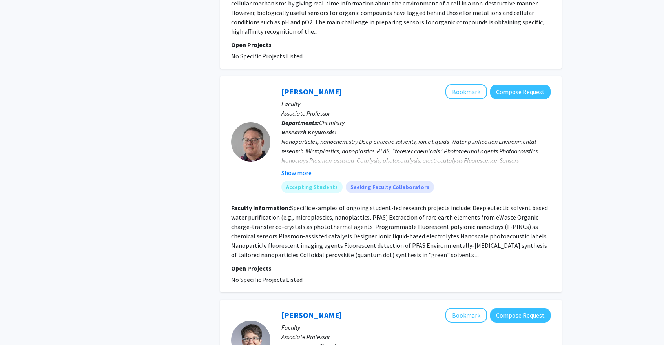
scroll to position [418, 0]
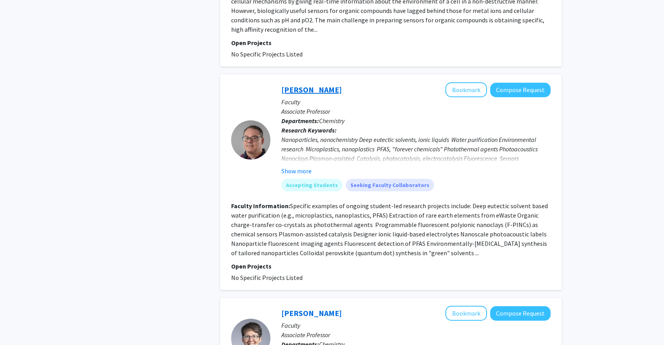
click at [308, 85] on link "Gary Baker" at bounding box center [311, 90] width 60 height 10
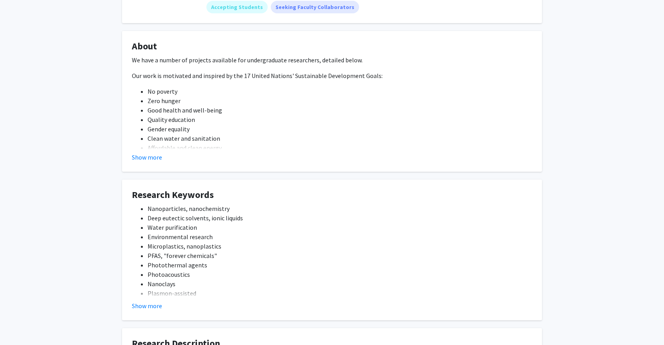
scroll to position [121, 0]
click at [146, 153] on button "Show more" at bounding box center [147, 156] width 30 height 9
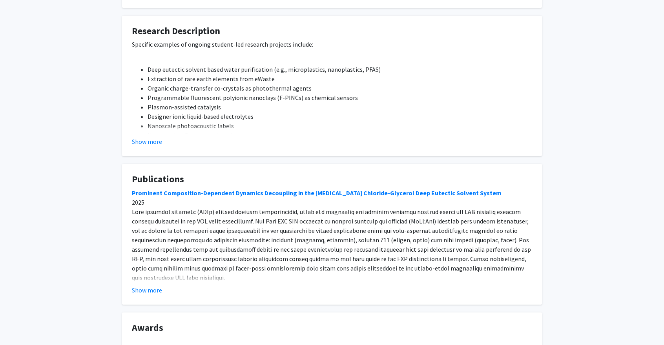
scroll to position [669, 0]
click at [155, 141] on button "Show more" at bounding box center [147, 141] width 30 height 9
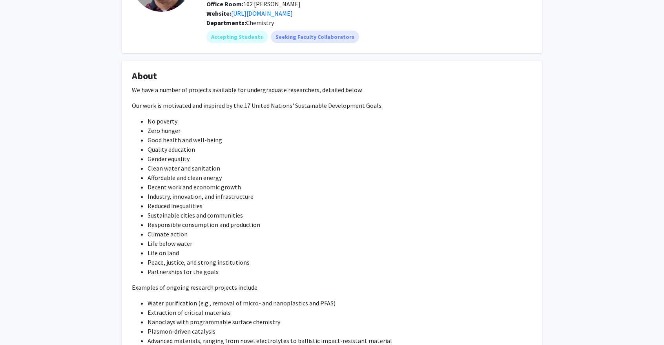
scroll to position [0, 0]
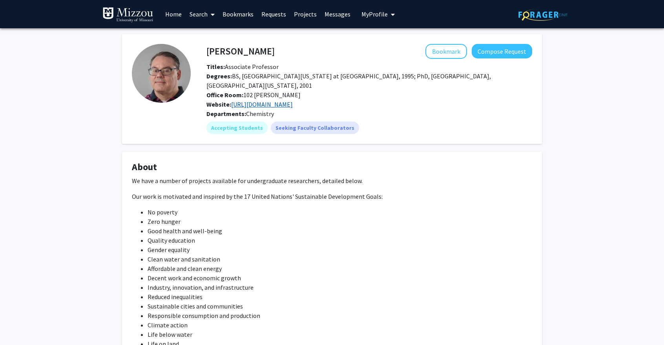
click at [293, 101] on link "https://scholar.google.com/citations?hl=en&user=lpjhNKwAAAAJ&view_op=list_works…" at bounding box center [262, 104] width 62 height 8
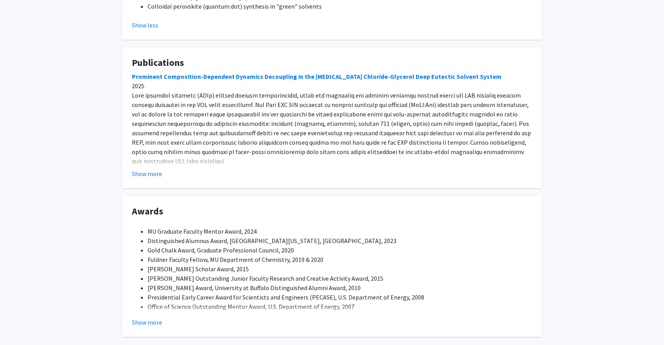
scroll to position [867, 0]
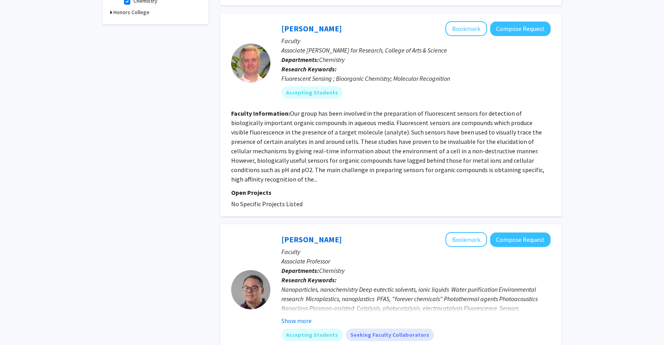
scroll to position [269, 0]
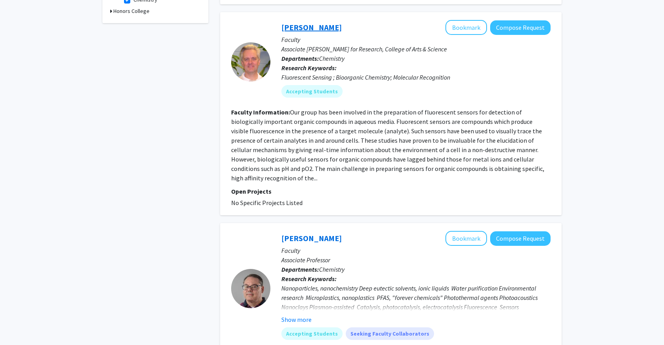
click at [304, 28] on link "Timothy Glass" at bounding box center [311, 27] width 60 height 10
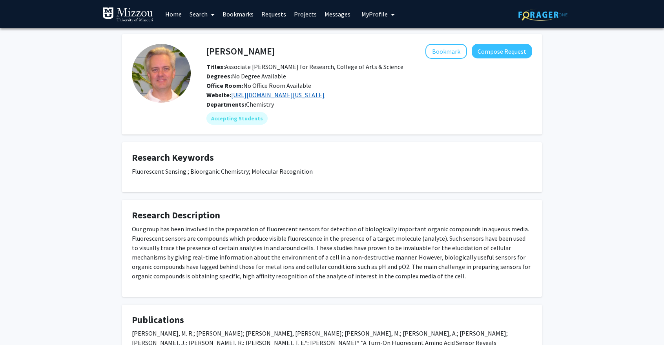
click at [310, 95] on link "https://chemistry.missouri.edu/people/glass" at bounding box center [277, 95] width 93 height 8
